Goal: Task Accomplishment & Management: Manage account settings

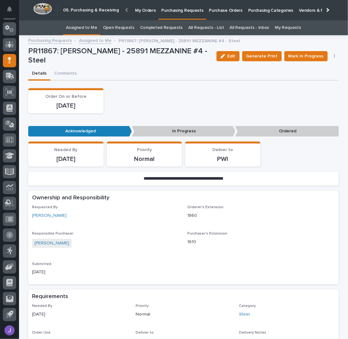
click at [333, 56] on button "button" at bounding box center [334, 56] width 9 height 4
click at [306, 79] on span "Edit Linked PO's" at bounding box center [314, 79] width 32 height 6
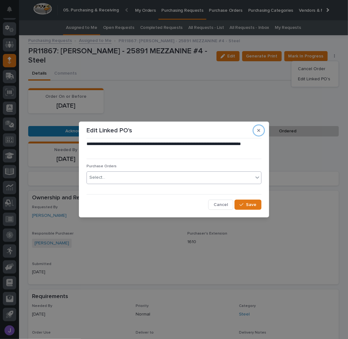
click at [104, 175] on div "Select..." at bounding box center [97, 177] width 16 height 7
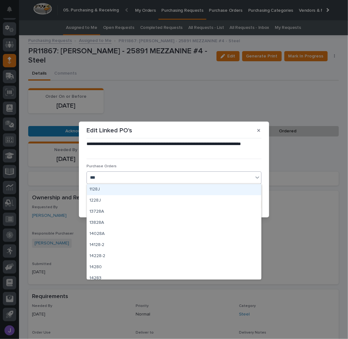
type input "****"
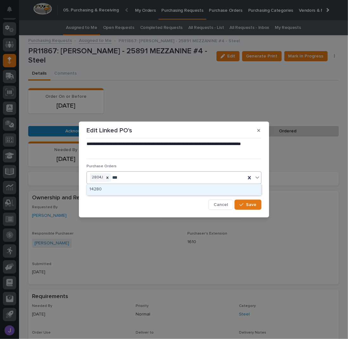
type input "****"
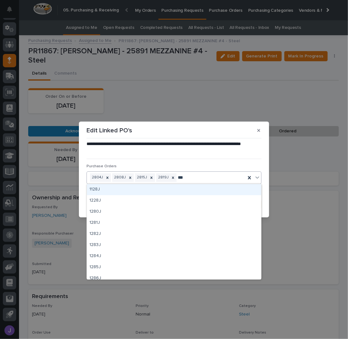
type input "****"
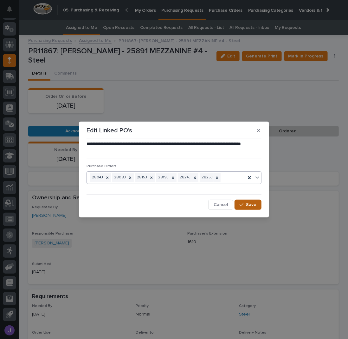
click at [243, 204] on icon "button" at bounding box center [242, 204] width 4 height 3
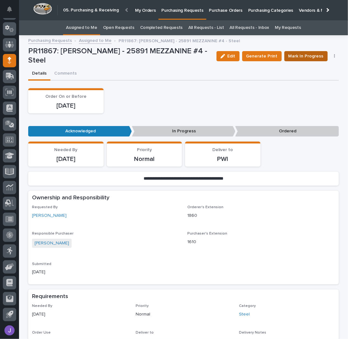
click at [313, 57] on span "Mark In Progress" at bounding box center [305, 56] width 35 height 6
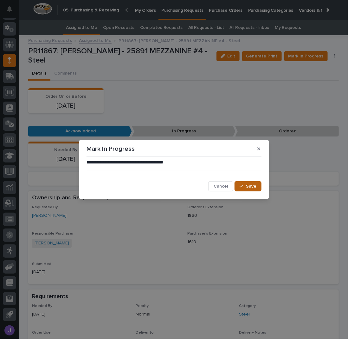
click at [259, 185] on button "Save" at bounding box center [248, 186] width 27 height 10
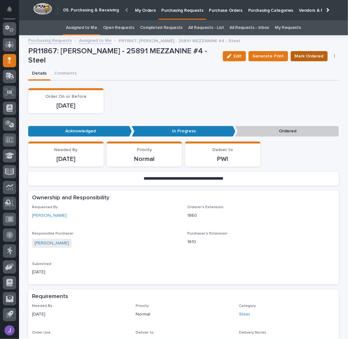
click at [306, 56] on span "Mark Ordered" at bounding box center [309, 56] width 29 height 6
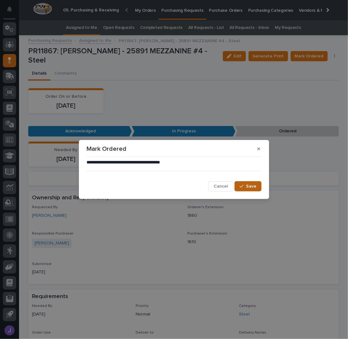
click at [250, 185] on span "Save" at bounding box center [251, 186] width 10 height 4
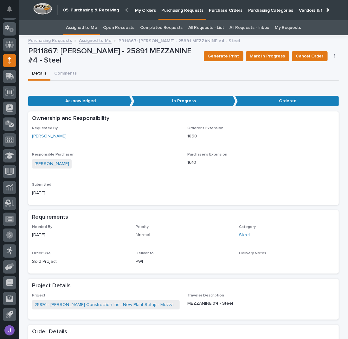
click at [78, 27] on link "Assigned to Me" at bounding box center [81, 27] width 31 height 15
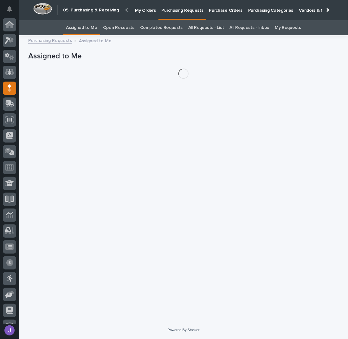
scroll to position [28, 0]
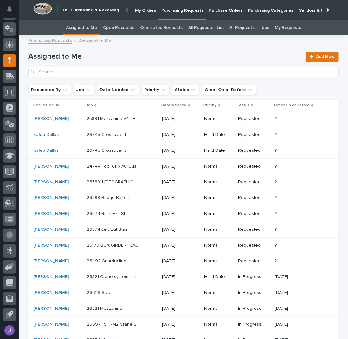
click at [151, 119] on div "25891 Mezzanine #4 - Breakroom Switchback Stairs 25891 Mezzanine #4 - Breakroom…" at bounding box center [122, 118] width 70 height 10
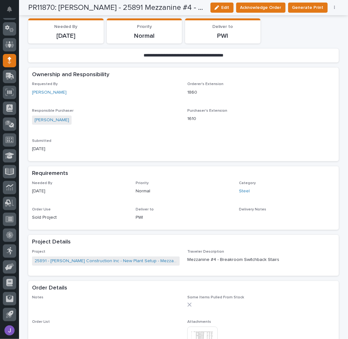
scroll to position [42, 0]
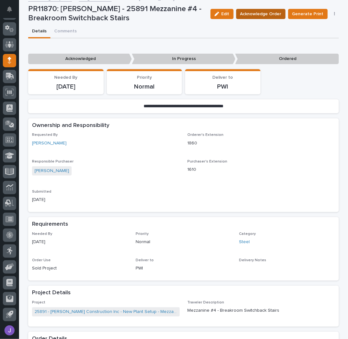
click at [261, 15] on span "Acknowledge Order" at bounding box center [260, 14] width 41 height 6
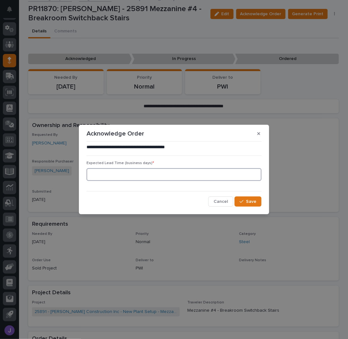
click at [147, 173] on input at bounding box center [174, 174] width 175 height 13
type input "0"
click at [247, 198] on button "Save" at bounding box center [248, 201] width 27 height 10
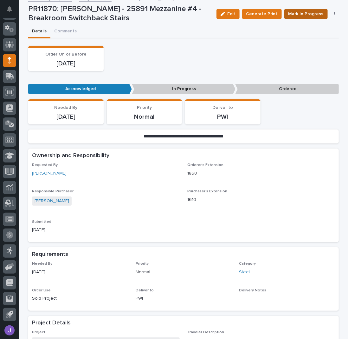
click at [301, 11] on span "Mark In Progress" at bounding box center [305, 14] width 35 height 6
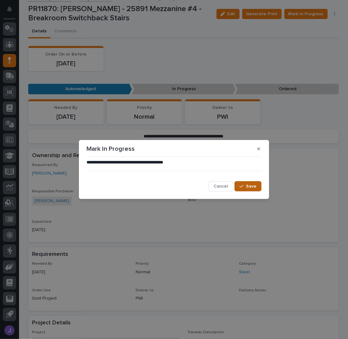
click at [258, 181] on button "Save" at bounding box center [248, 186] width 27 height 10
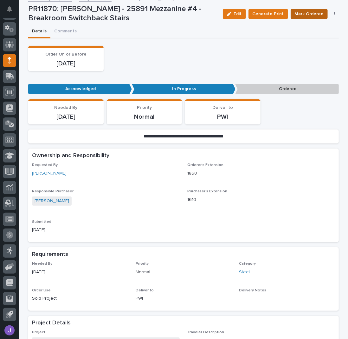
click at [312, 16] on span "Mark Ordered" at bounding box center [309, 14] width 29 height 6
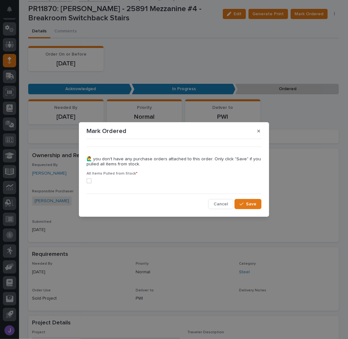
click at [91, 180] on span at bounding box center [89, 180] width 5 height 5
click at [242, 204] on icon "button" at bounding box center [242, 204] width 4 height 4
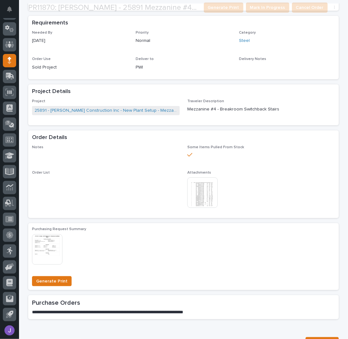
scroll to position [211, 0]
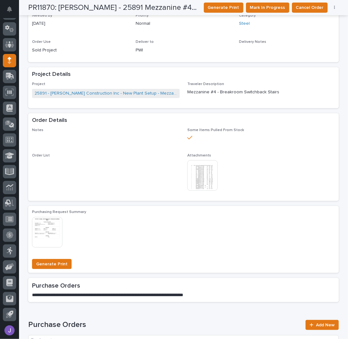
click at [214, 180] on img at bounding box center [202, 175] width 30 height 30
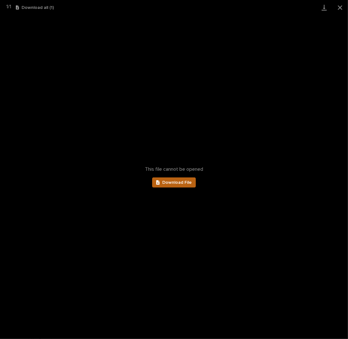
click at [183, 184] on link "Download File" at bounding box center [174, 182] width 44 height 10
click at [339, 5] on button "Close gallery" at bounding box center [340, 7] width 16 height 15
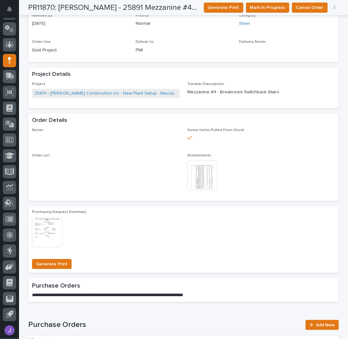
scroll to position [0, 0]
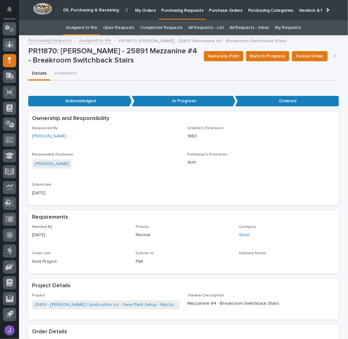
click at [93, 28] on link "Assigned to Me" at bounding box center [81, 27] width 31 height 15
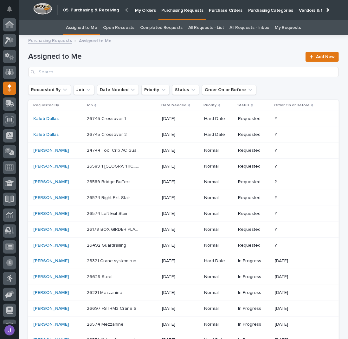
scroll to position [28, 0]
